Goal: Task Accomplishment & Management: Complete application form

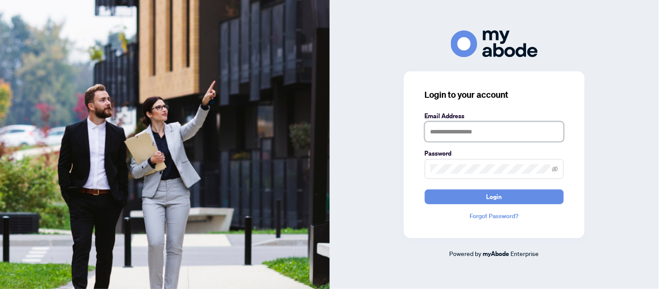
click at [471, 135] on input "text" at bounding box center [494, 132] width 139 height 20
type input "**********"
click at [425, 189] on button "Login" at bounding box center [494, 196] width 139 height 15
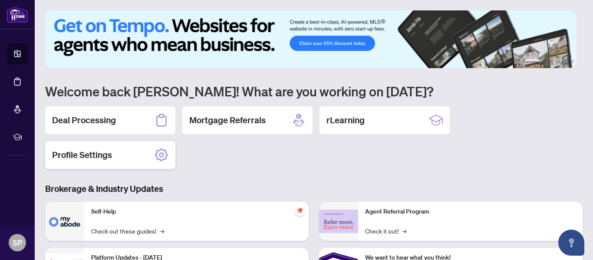
scroll to position [43, 0]
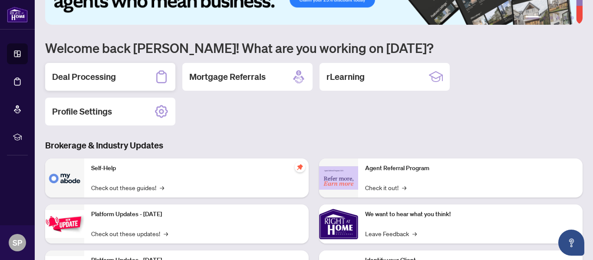
click at [87, 77] on h2 "Deal Processing" at bounding box center [84, 77] width 64 height 12
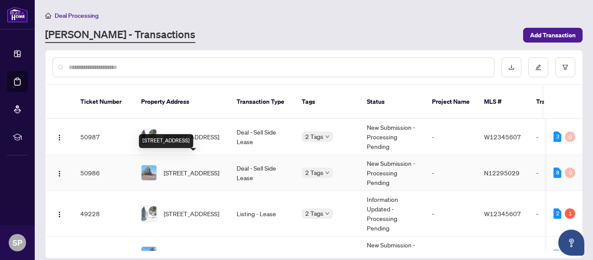
click at [189, 168] on span "[STREET_ADDRESS]" at bounding box center [192, 173] width 56 height 10
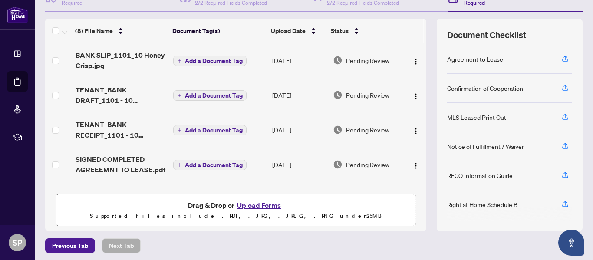
scroll to position [103, 0]
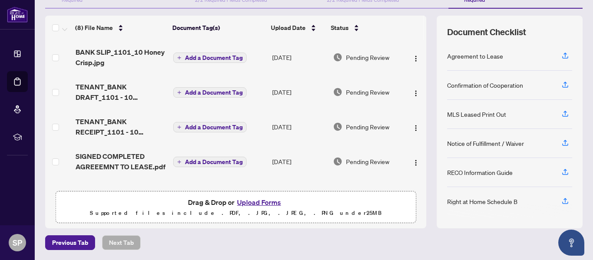
click at [243, 202] on button "Upload Forms" at bounding box center [258, 202] width 49 height 11
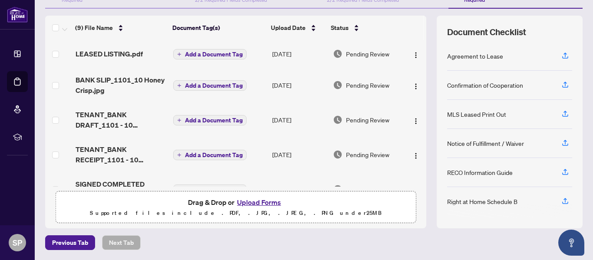
scroll to position [0, 0]
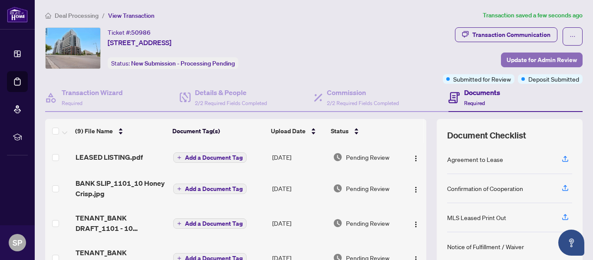
click at [564, 60] on span "Update for Admin Review" at bounding box center [542, 60] width 70 height 14
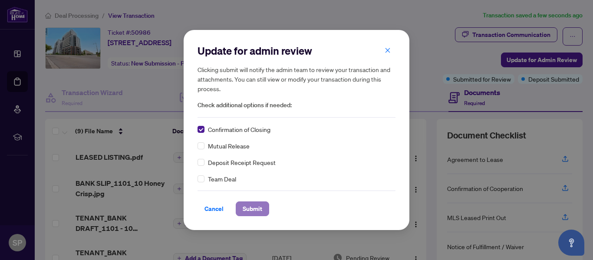
click at [250, 209] on span "Submit" at bounding box center [253, 209] width 20 height 14
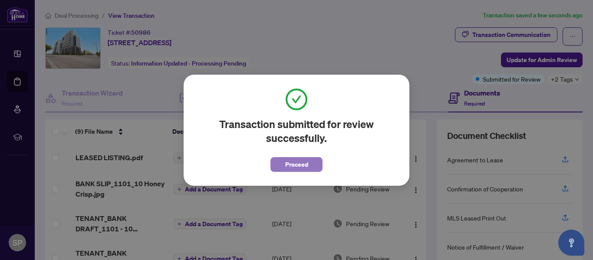
click at [293, 161] on span "Proceed" at bounding box center [296, 165] width 23 height 14
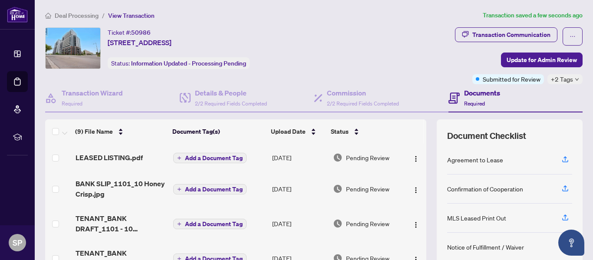
click at [67, 14] on span "Deal Processing" at bounding box center [77, 16] width 44 height 8
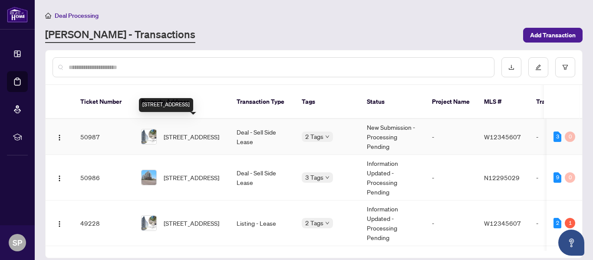
click at [174, 132] on span "[STREET_ADDRESS]" at bounding box center [192, 137] width 56 height 10
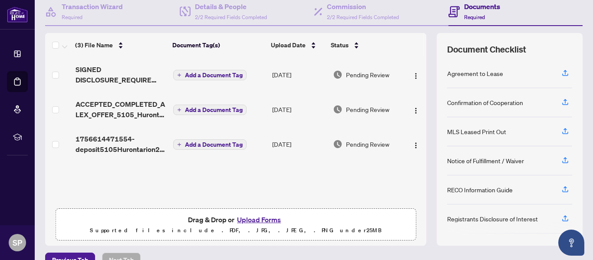
scroll to position [87, 0]
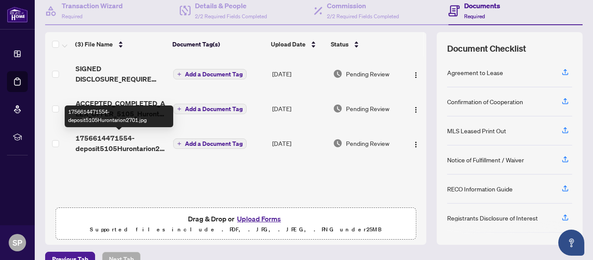
click at [120, 147] on span "1756614471554-deposit5105Hurontarion2701.jpg" at bounding box center [121, 143] width 91 height 21
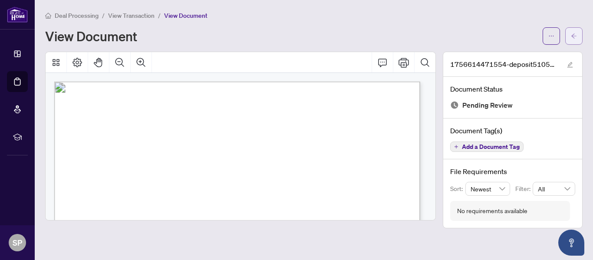
click at [570, 34] on button "button" at bounding box center [573, 35] width 17 height 17
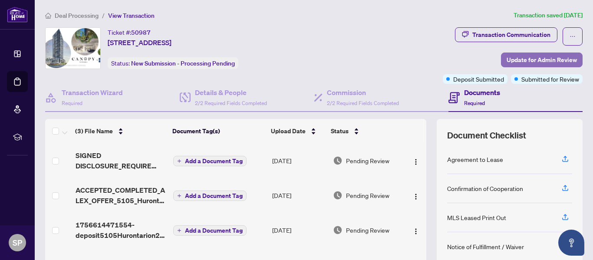
click at [560, 62] on span "Update for Admin Review" at bounding box center [542, 60] width 70 height 14
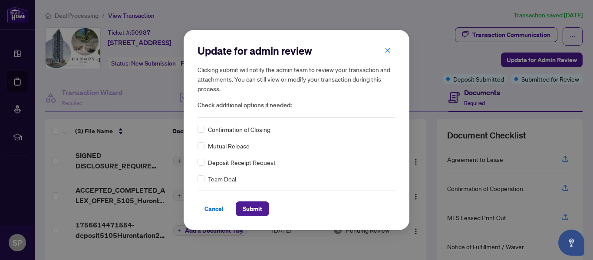
click at [260, 129] on span "Confirmation of Closing" at bounding box center [239, 130] width 63 height 10
click at [256, 207] on span "Submit" at bounding box center [253, 209] width 20 height 14
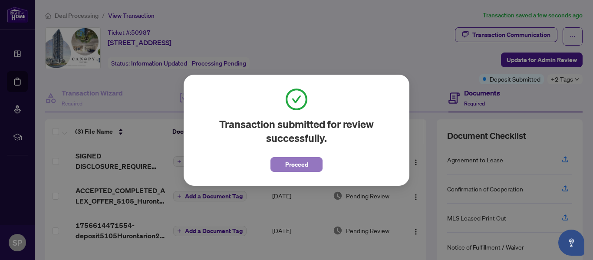
click at [300, 165] on span "Proceed" at bounding box center [296, 165] width 23 height 14
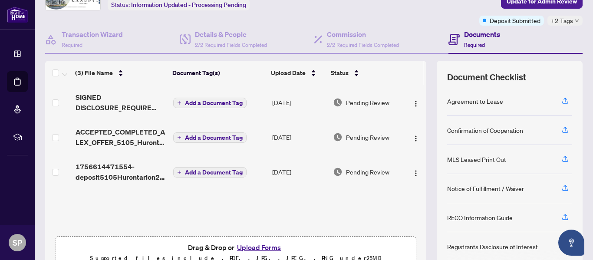
scroll to position [104, 0]
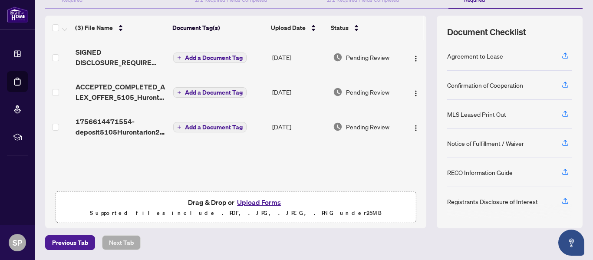
click at [244, 203] on button "Upload Forms" at bounding box center [258, 202] width 49 height 11
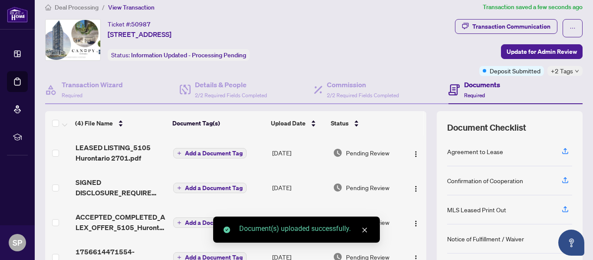
scroll to position [0, 0]
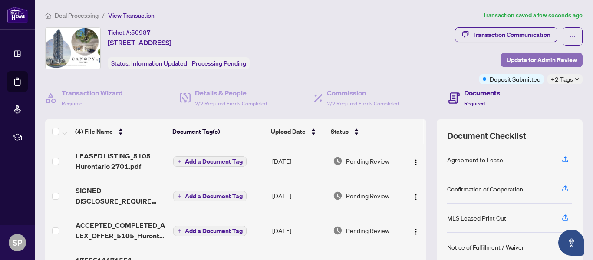
click at [565, 62] on span "Update for Admin Review" at bounding box center [542, 60] width 70 height 14
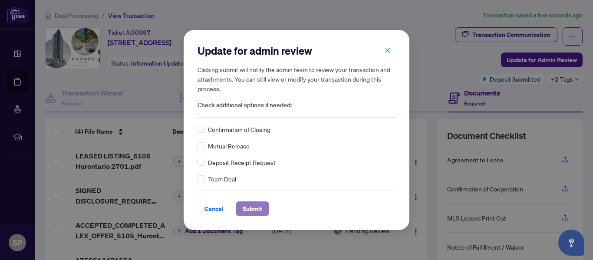
click at [256, 208] on span "Submit" at bounding box center [253, 209] width 20 height 14
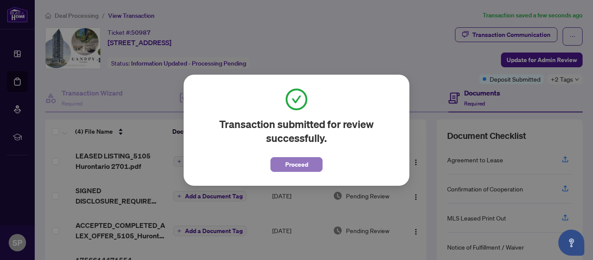
click at [311, 170] on button "Proceed" at bounding box center [296, 164] width 52 height 15
